Goal: Transaction & Acquisition: Purchase product/service

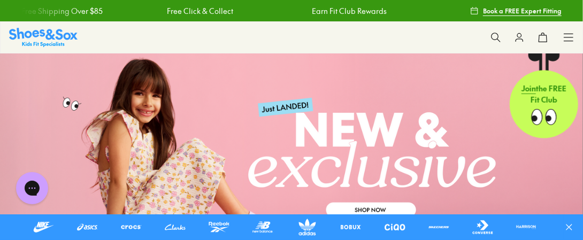
click at [570, 38] on icon at bounding box center [569, 37] width 11 height 11
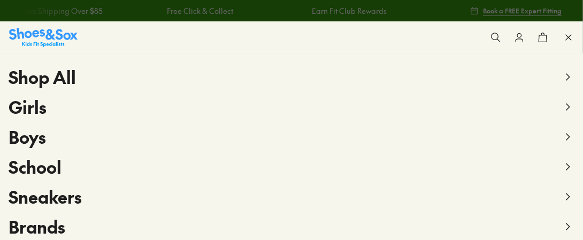
click at [37, 142] on span "Boys" at bounding box center [27, 137] width 37 height 24
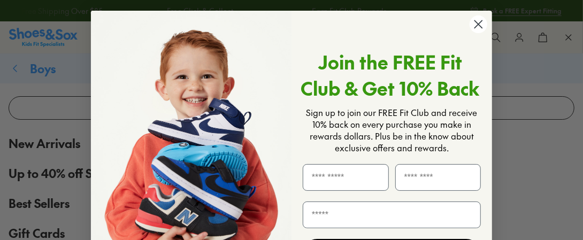
click at [470, 28] on circle "Close dialog" at bounding box center [479, 25] width 18 height 18
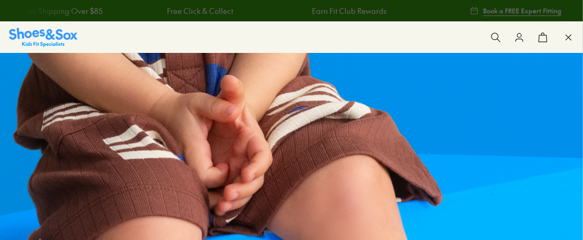
scroll to position [74, 0]
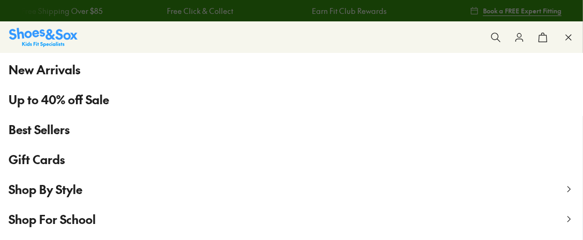
click at [47, 186] on span "Shop By Style" at bounding box center [46, 189] width 74 height 16
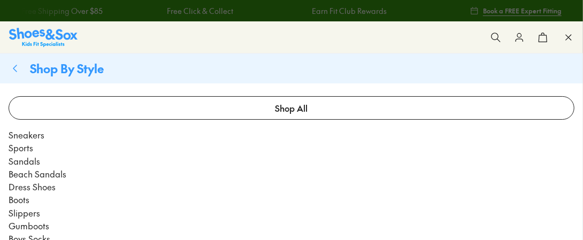
click at [44, 174] on span "Beach Sandals" at bounding box center [38, 174] width 58 height 13
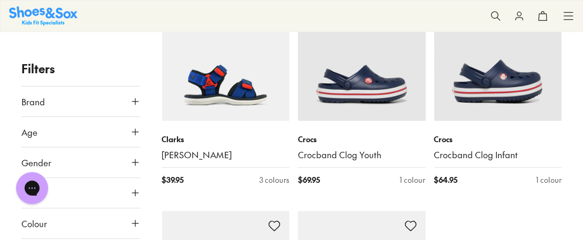
scroll to position [2189, 0]
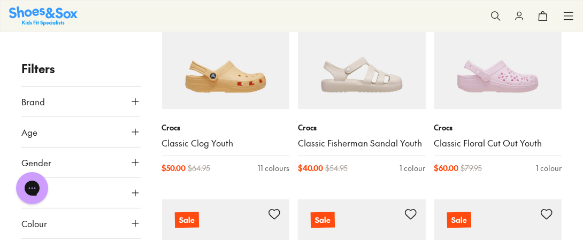
scroll to position [4148, 0]
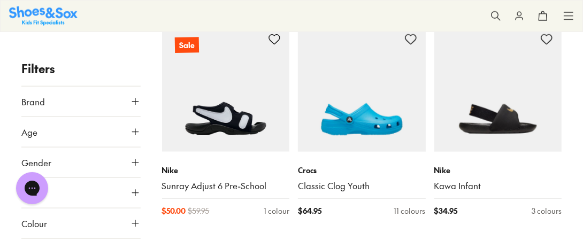
type input "***"
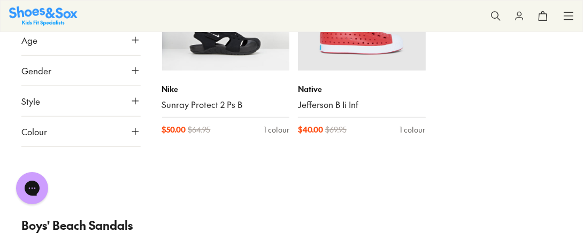
scroll to position [6384, 0]
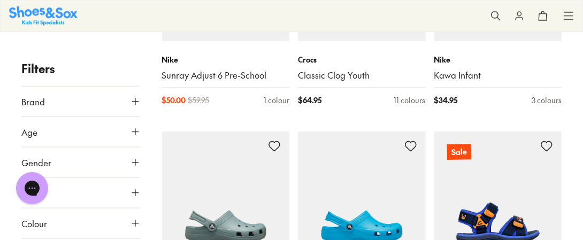
scroll to position [4184, 0]
